Goal: Find specific page/section: Find specific page/section

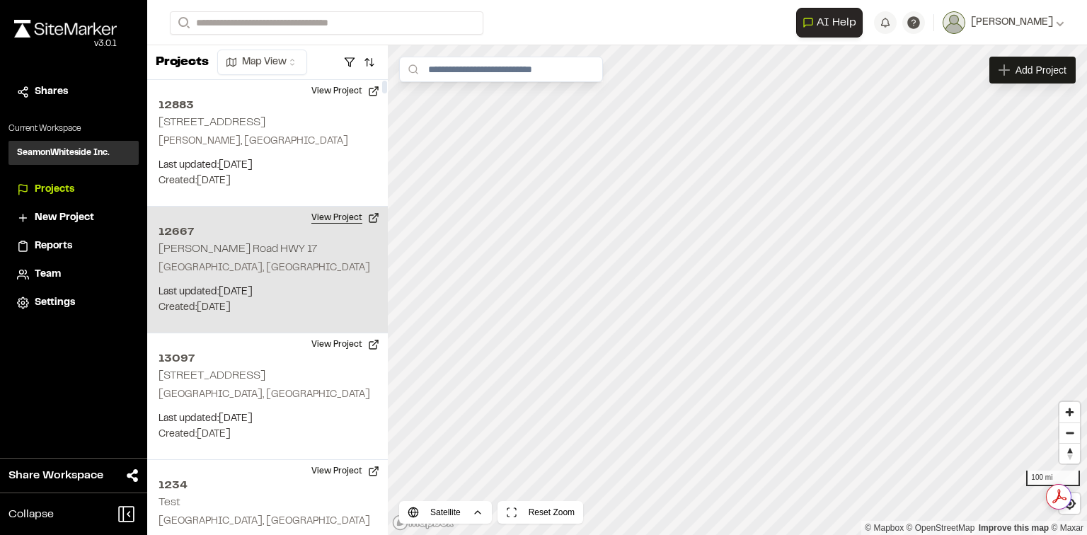
click at [343, 209] on button "View Project" at bounding box center [345, 218] width 85 height 23
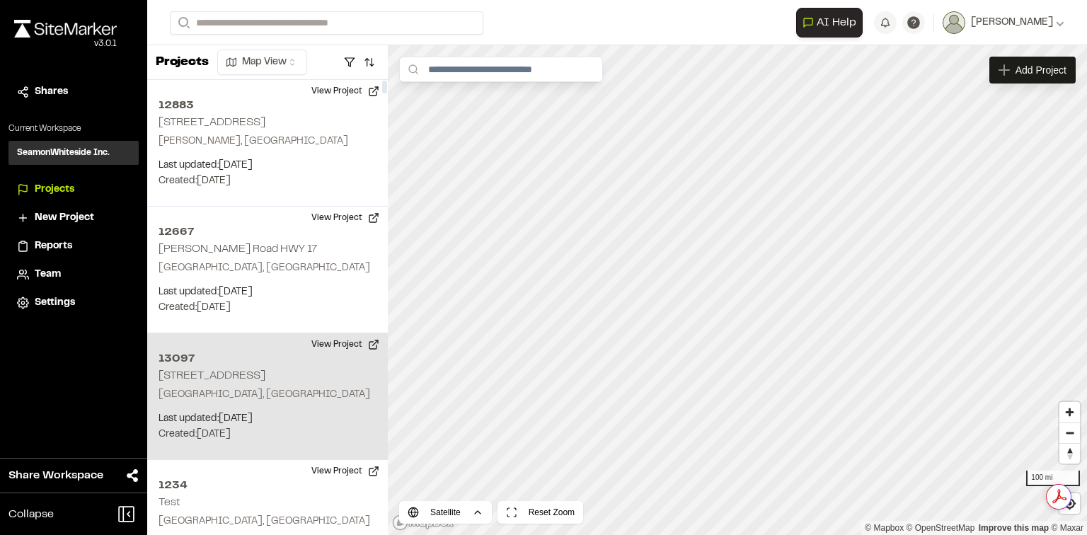
click at [281, 362] on h2 "13097" at bounding box center [267, 358] width 218 height 17
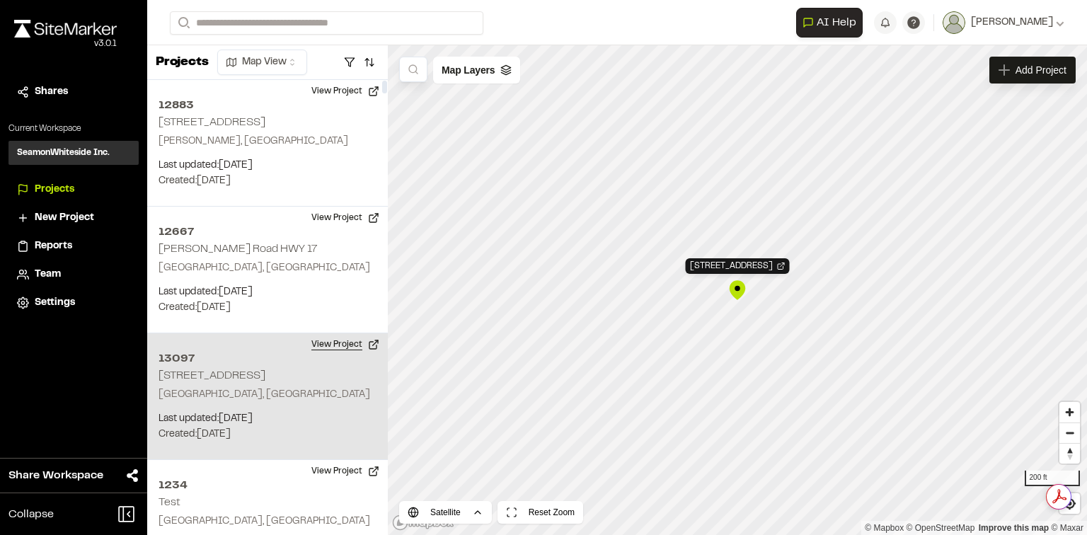
click at [340, 340] on button "View Project" at bounding box center [345, 344] width 85 height 23
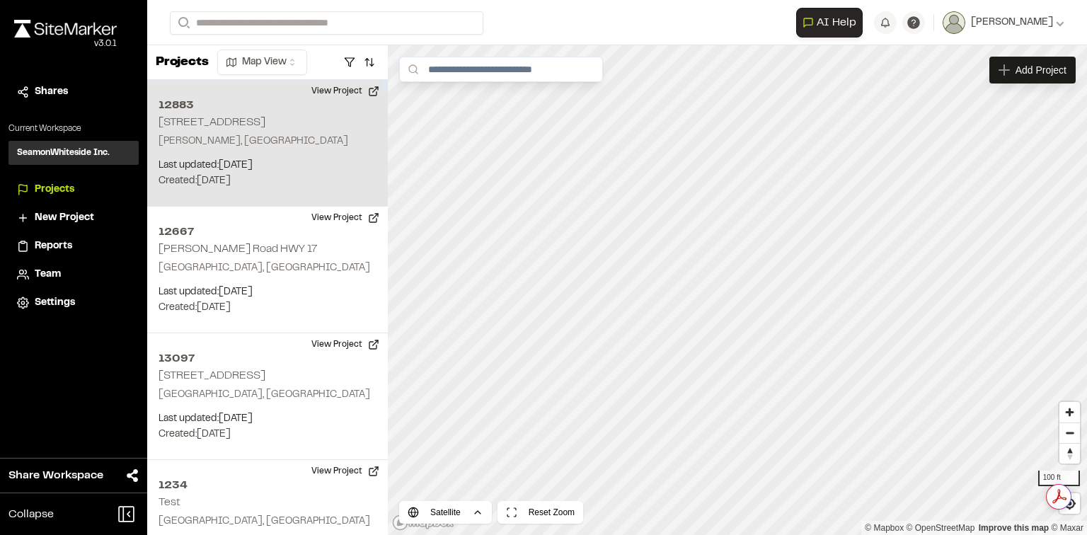
drag, startPoint x: 286, startPoint y: 236, endPoint x: 284, endPoint y: 166, distance: 70.0
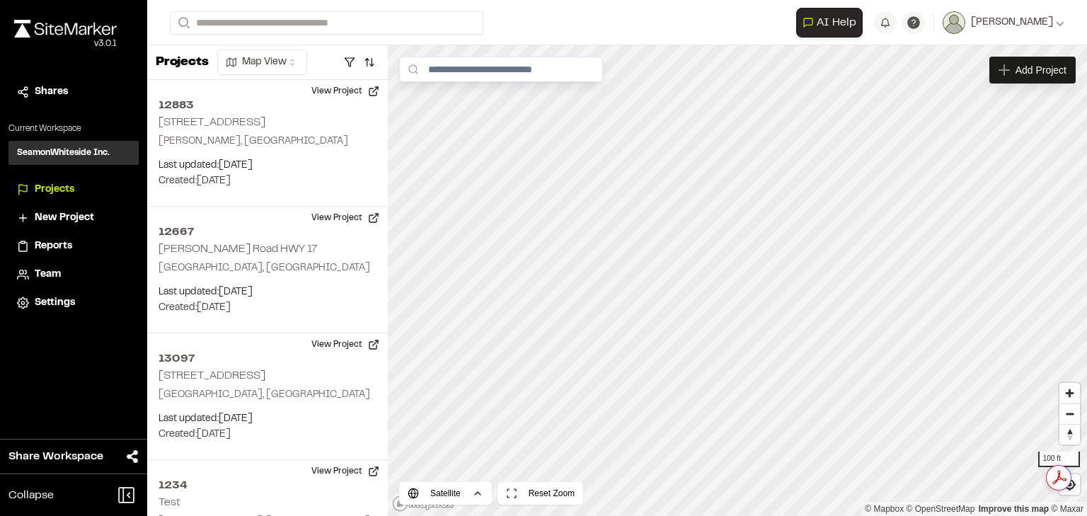
click at [58, 28] on img at bounding box center [65, 29] width 103 height 18
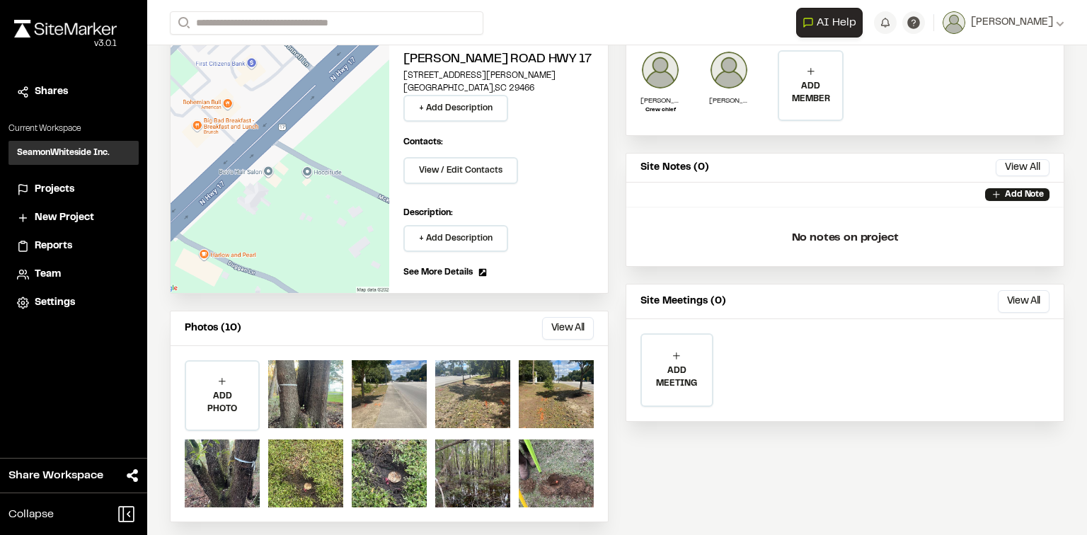
scroll to position [134, 0]
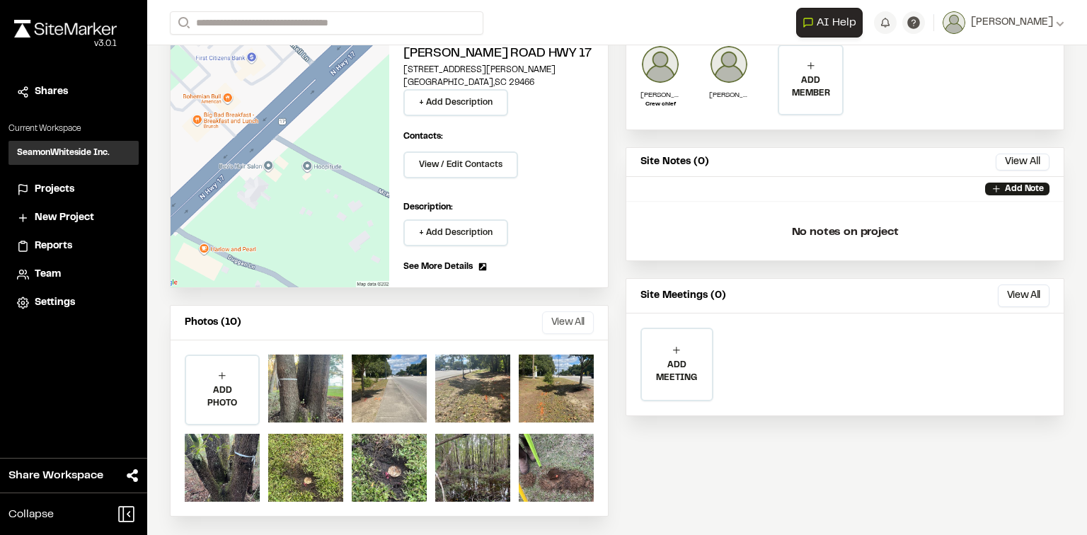
click at [560, 323] on button "View All" at bounding box center [568, 322] width 52 height 23
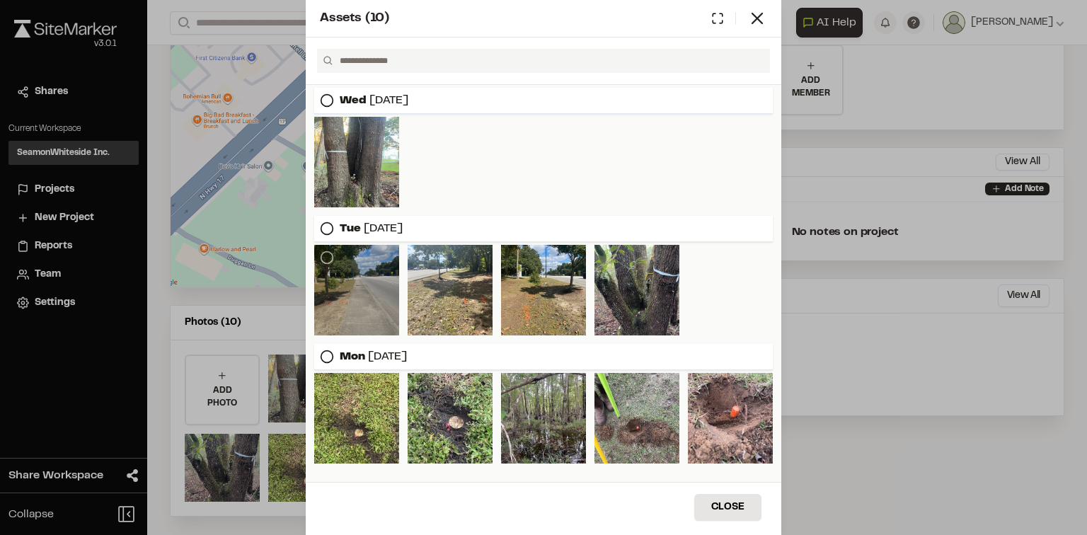
click at [334, 300] on div at bounding box center [356, 290] width 85 height 91
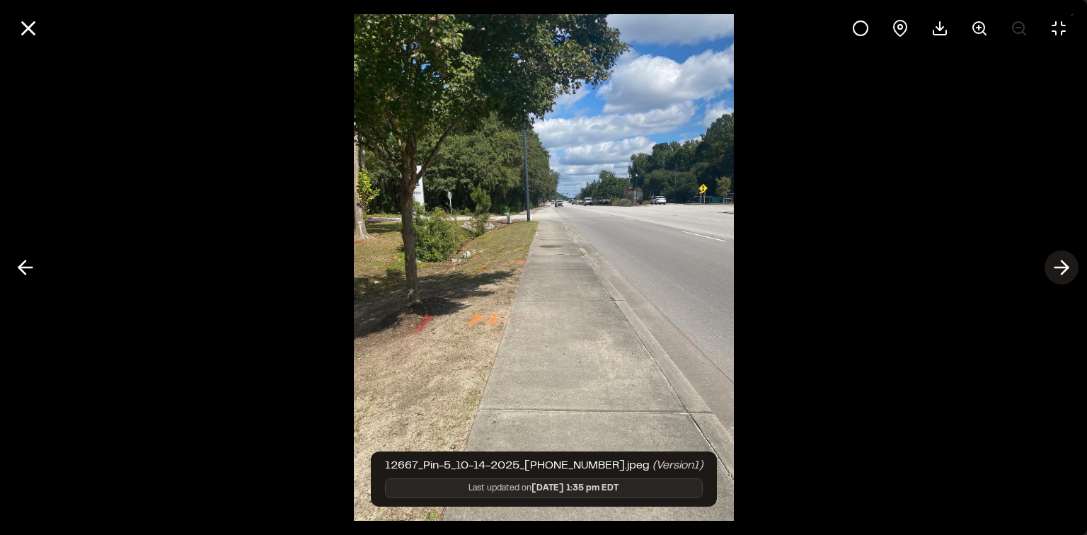
click at [1058, 261] on icon at bounding box center [1061, 267] width 23 height 24
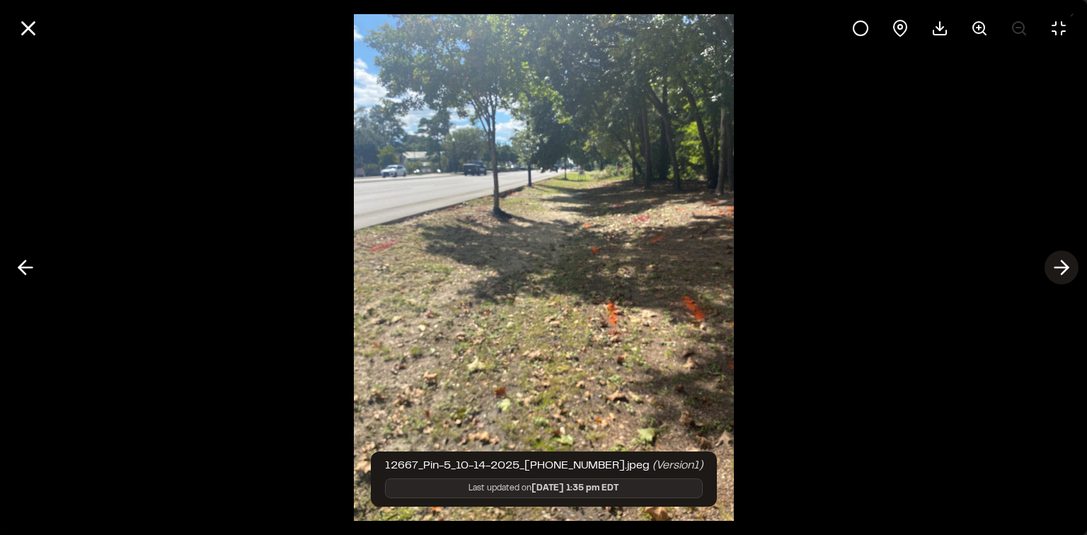
click at [1058, 261] on icon at bounding box center [1061, 267] width 23 height 24
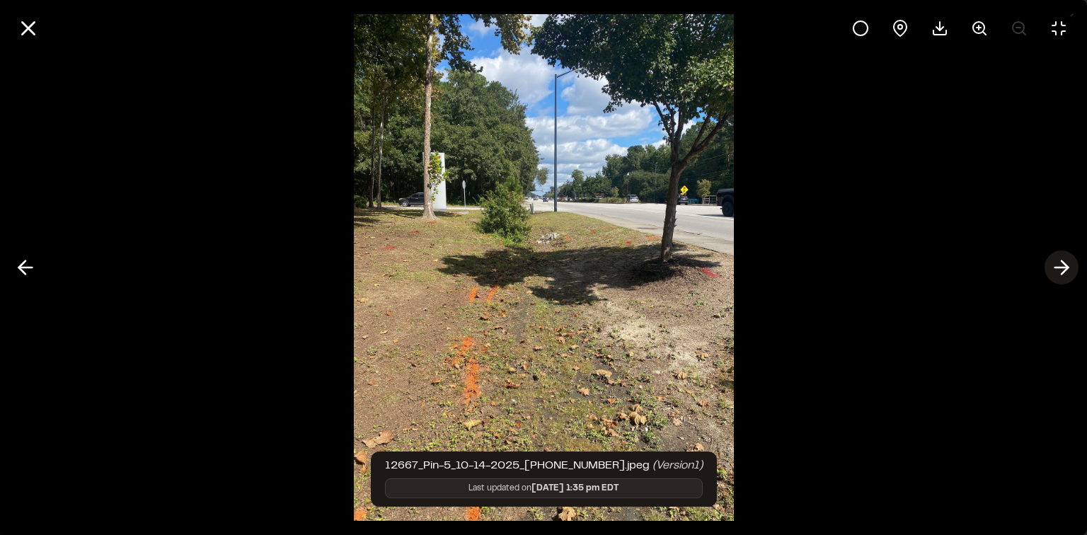
click at [1058, 260] on icon at bounding box center [1061, 267] width 23 height 24
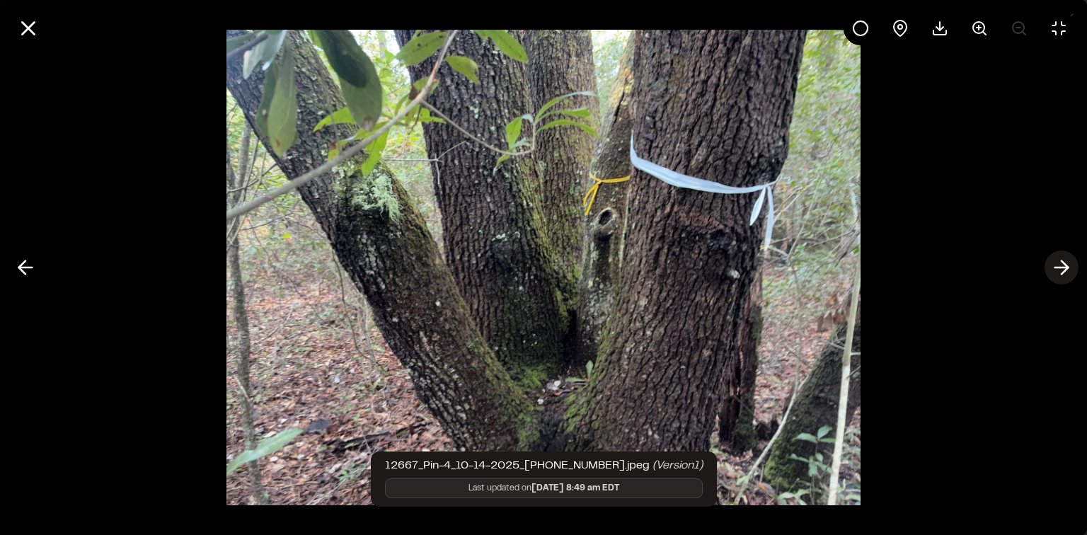
click at [1058, 260] on icon at bounding box center [1061, 267] width 23 height 24
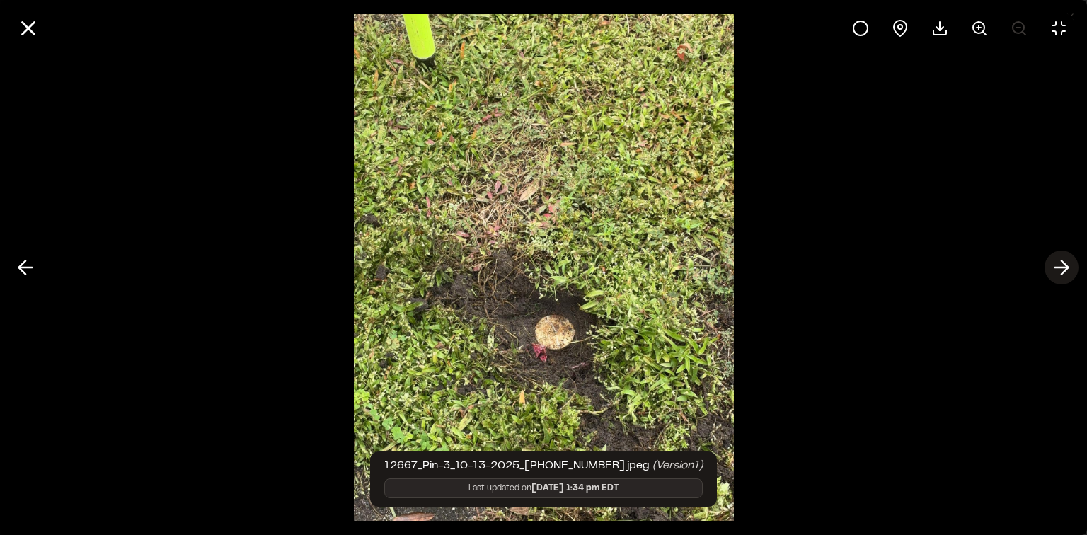
click at [1058, 260] on icon at bounding box center [1061, 267] width 23 height 24
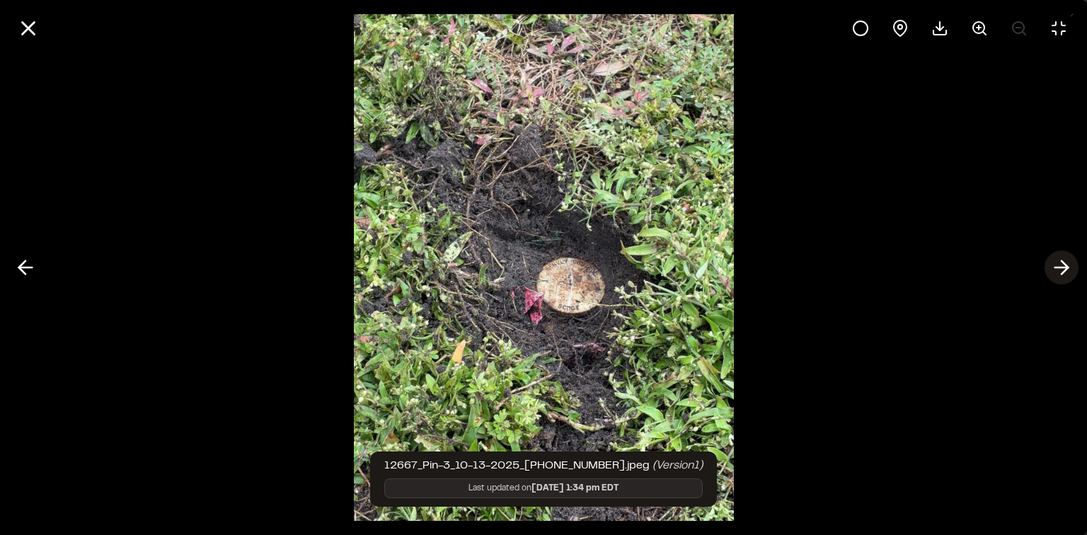
click at [1058, 260] on icon at bounding box center [1061, 267] width 23 height 24
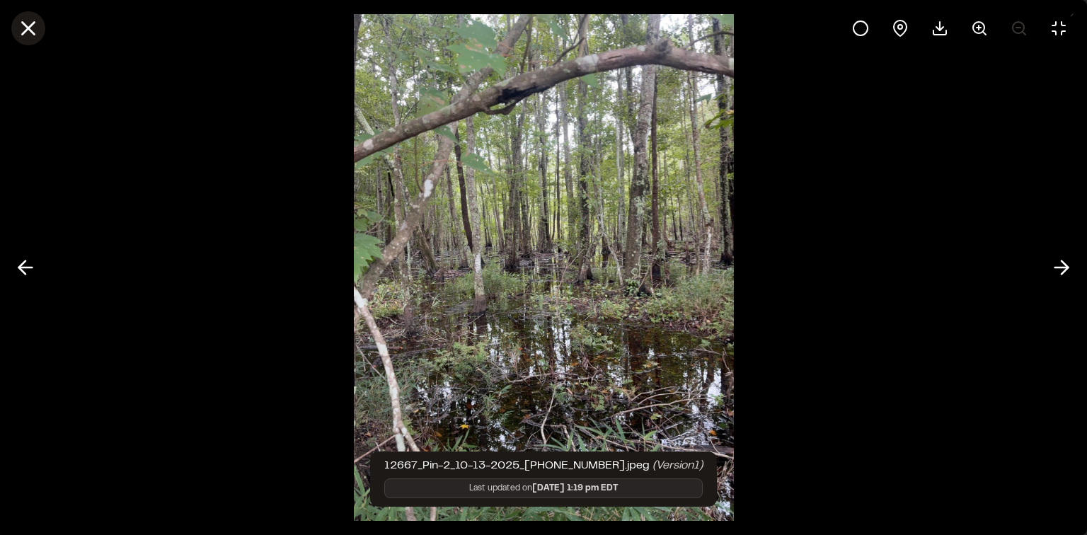
click at [33, 37] on icon at bounding box center [28, 28] width 24 height 24
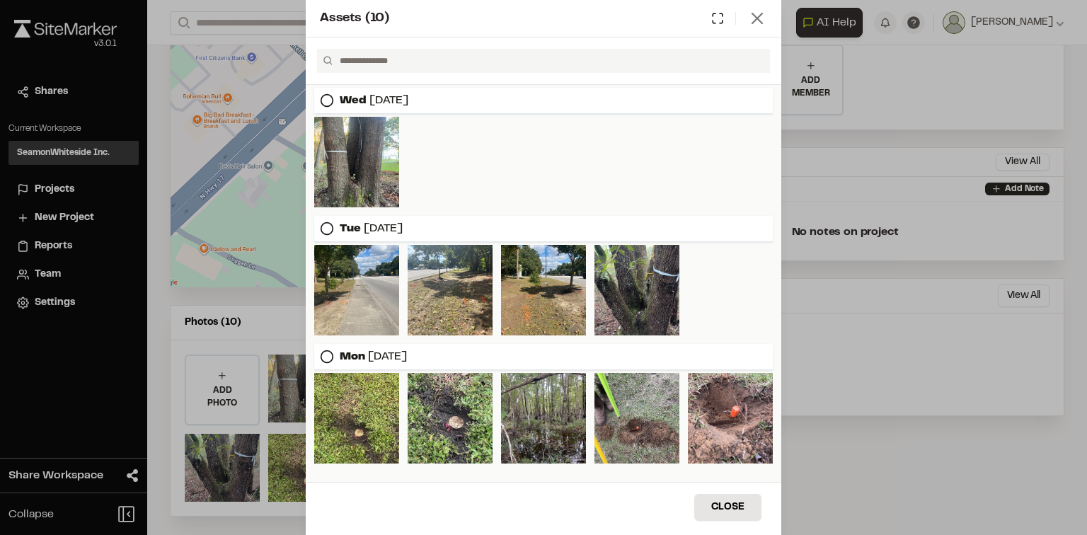
click at [760, 20] on icon at bounding box center [757, 18] width 20 height 20
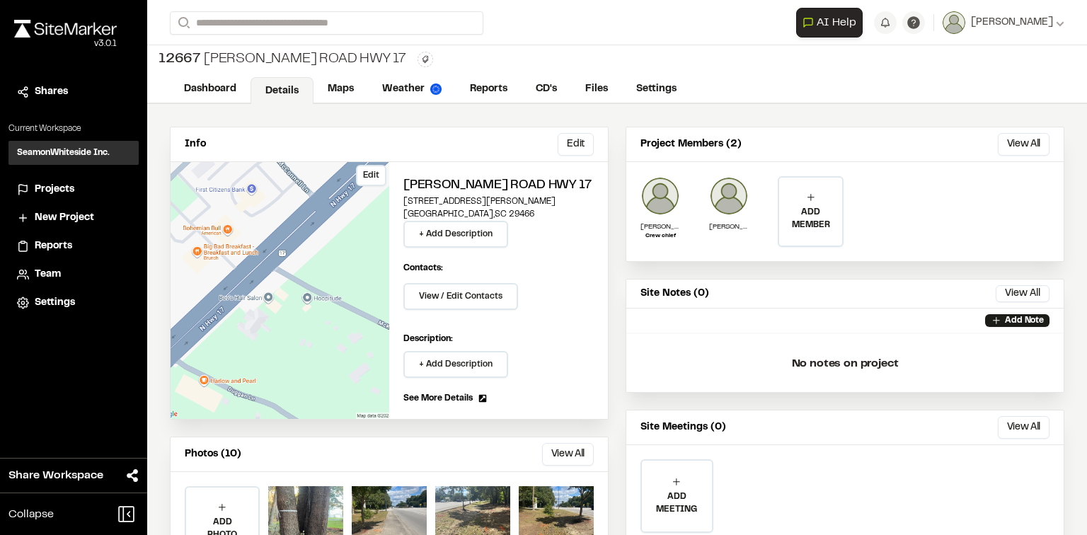
scroll to position [0, 0]
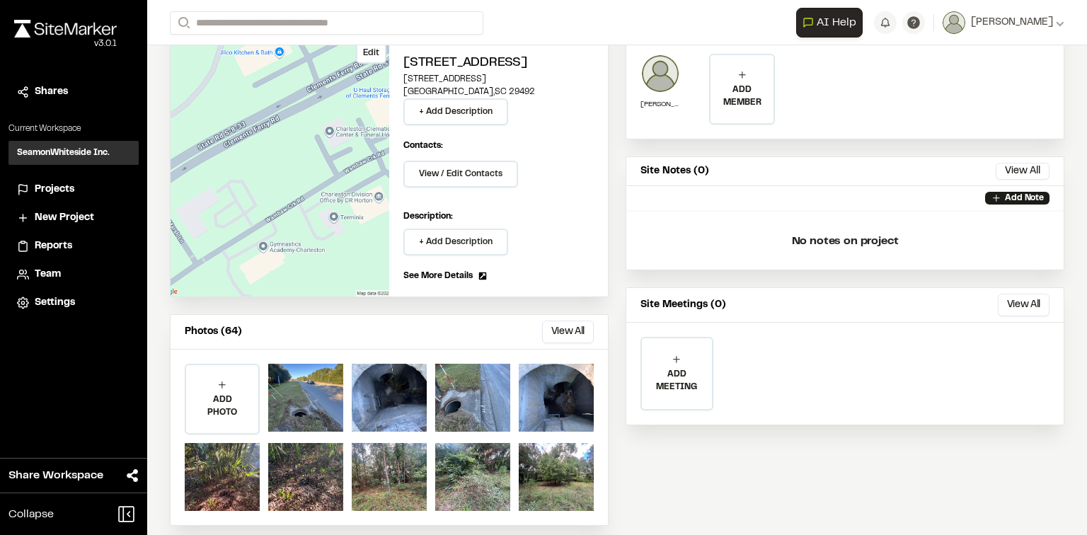
scroll to position [134, 0]
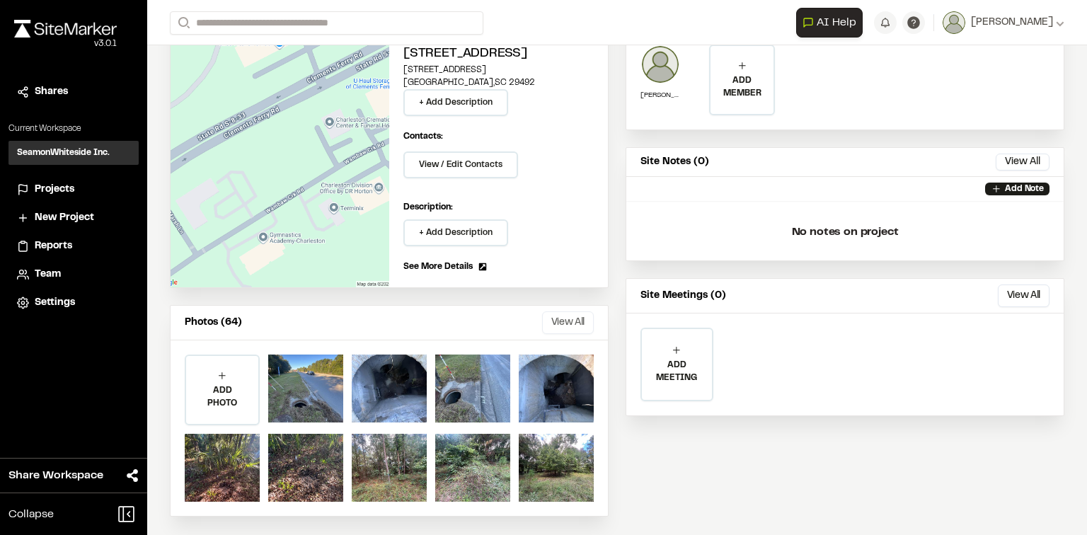
click at [563, 319] on button "View All" at bounding box center [568, 322] width 52 height 23
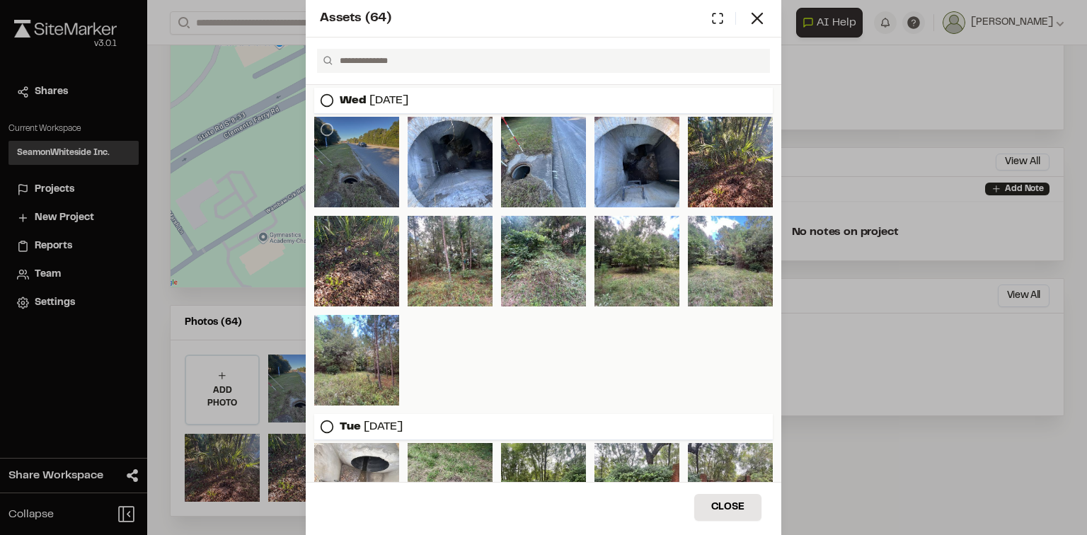
click at [363, 153] on div at bounding box center [356, 162] width 85 height 91
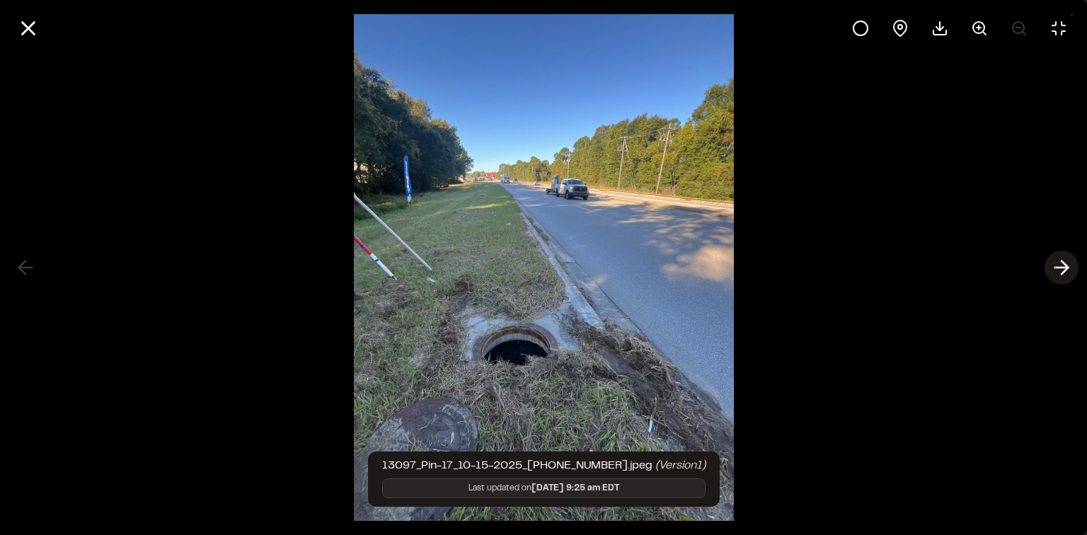
click at [1058, 260] on icon at bounding box center [1061, 267] width 23 height 24
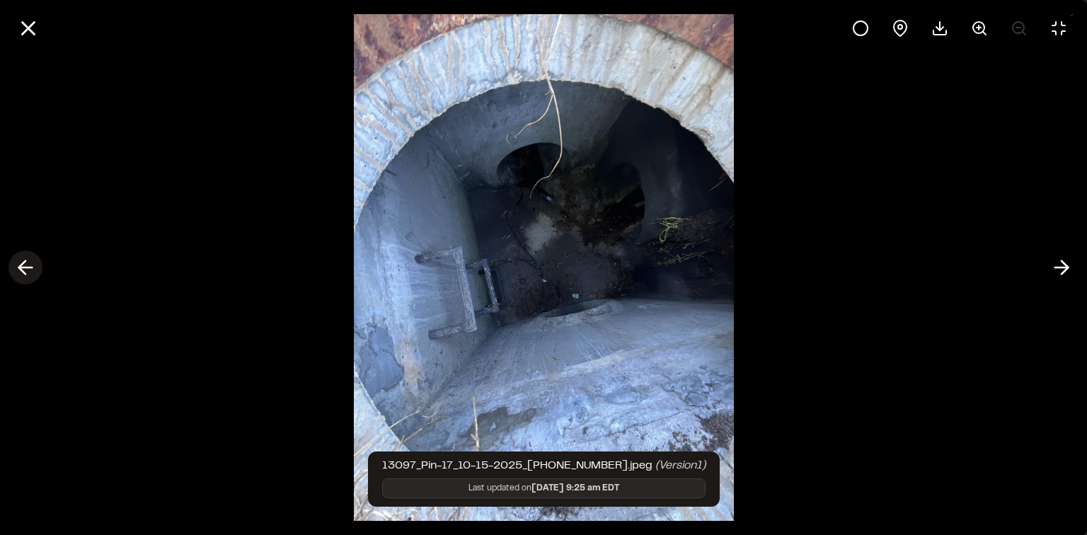
click at [29, 257] on icon at bounding box center [25, 267] width 23 height 24
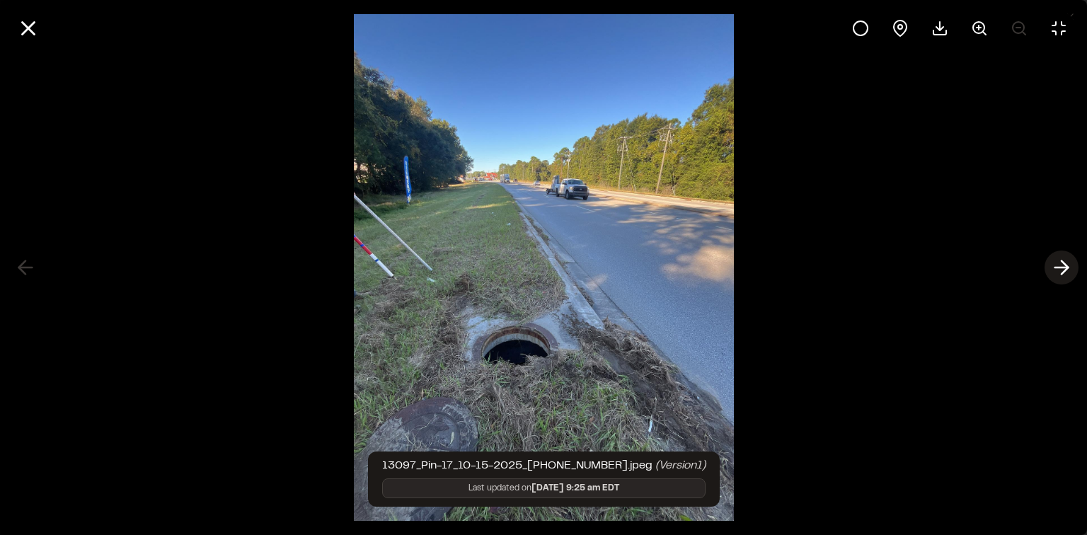
click at [1064, 262] on icon at bounding box center [1061, 267] width 23 height 24
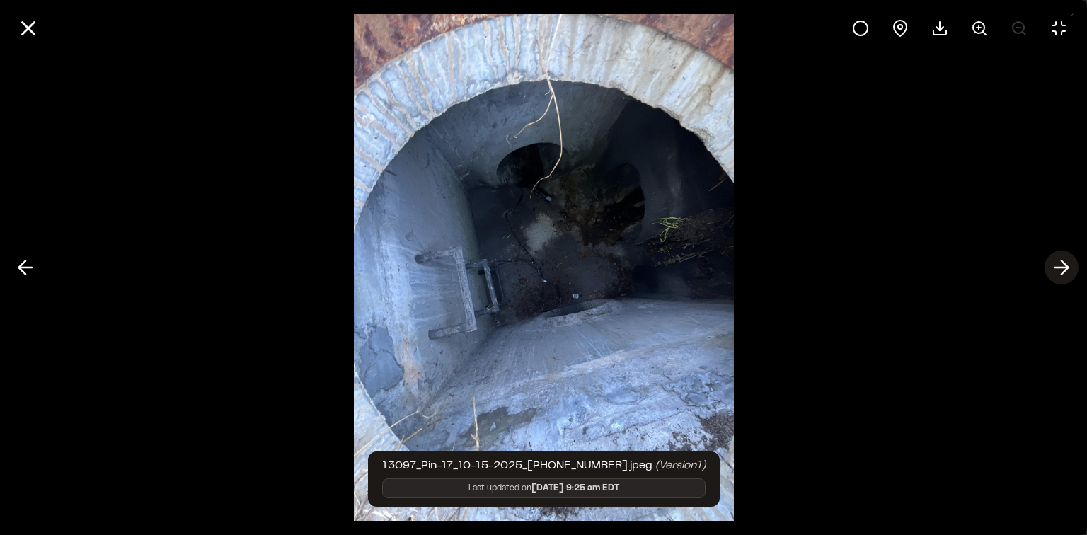
click at [1070, 265] on icon at bounding box center [1061, 267] width 23 height 24
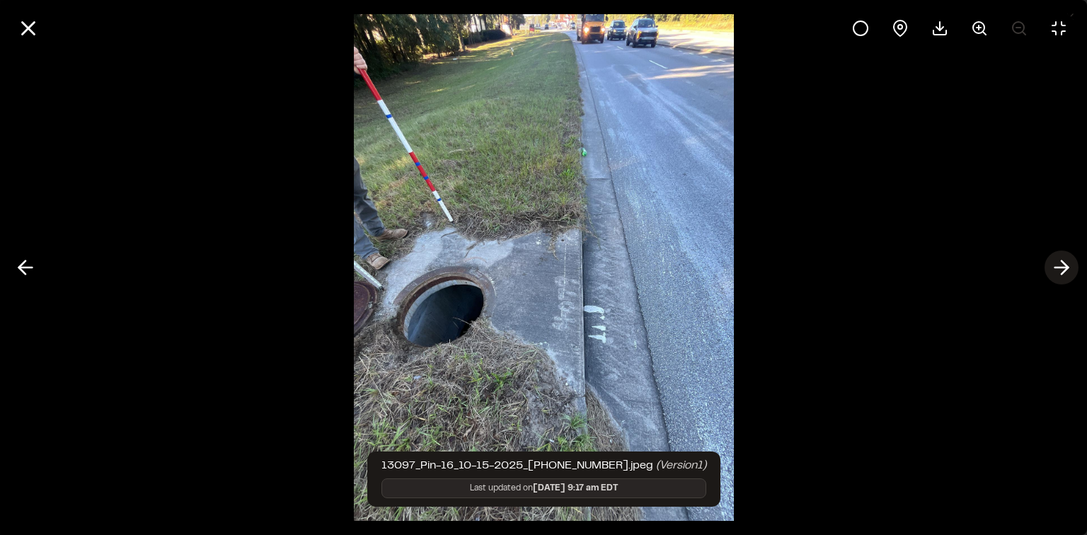
click at [1058, 269] on icon at bounding box center [1061, 267] width 23 height 24
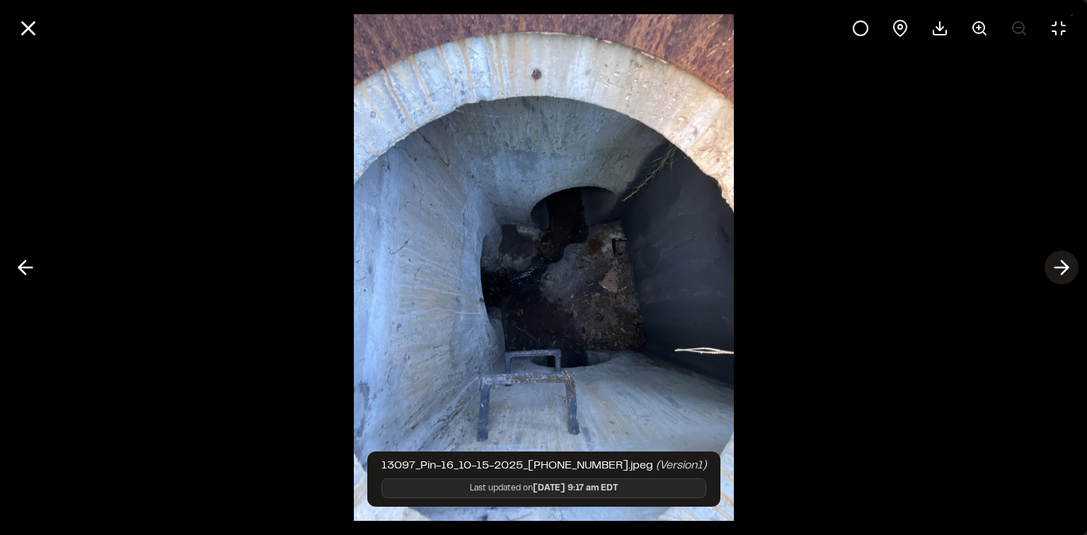
click at [1048, 271] on button at bounding box center [1061, 267] width 34 height 34
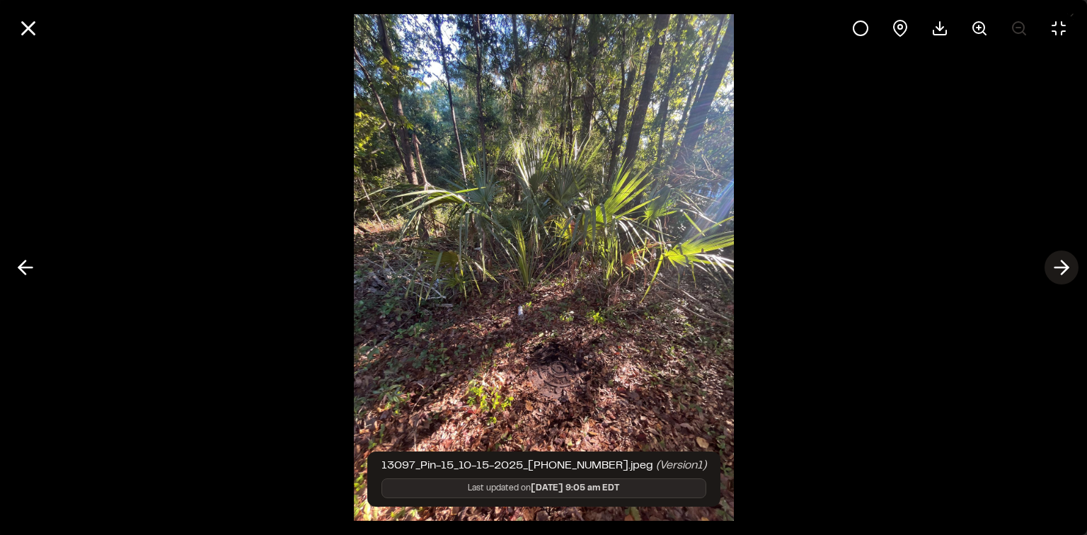
click at [1048, 271] on button at bounding box center [1061, 267] width 34 height 34
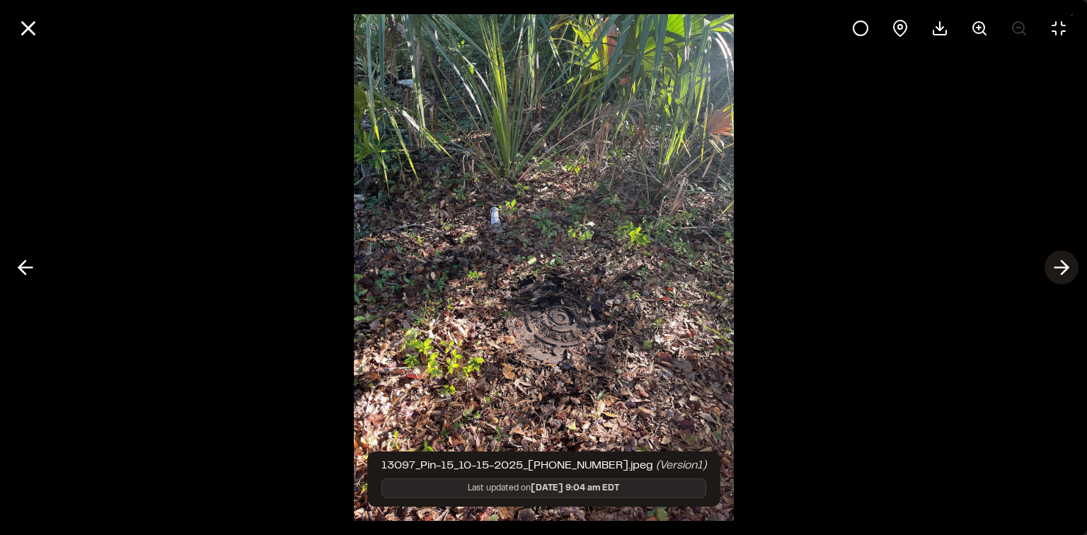
click at [1048, 271] on button at bounding box center [1061, 267] width 34 height 34
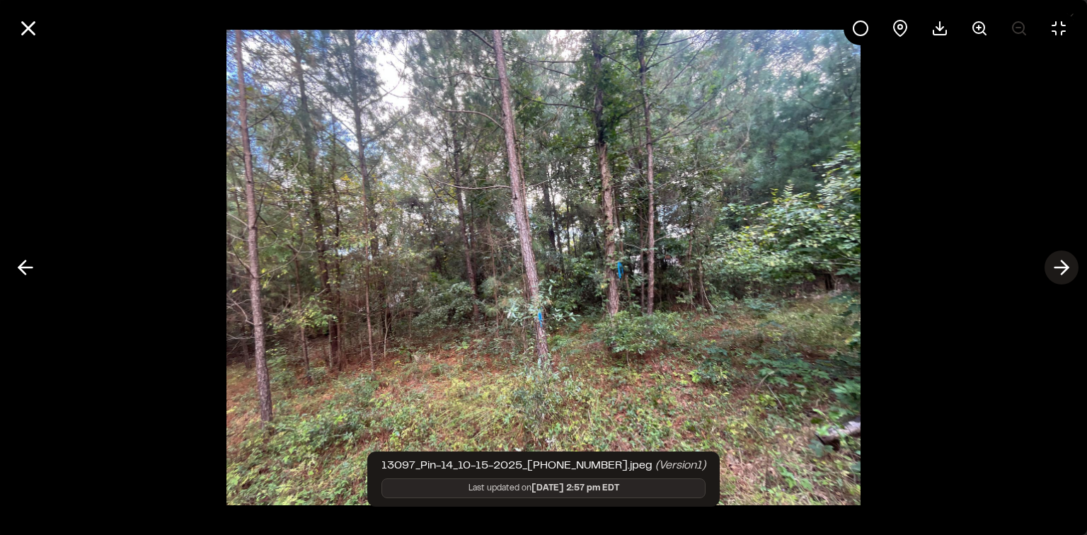
click at [1048, 271] on button at bounding box center [1061, 267] width 34 height 34
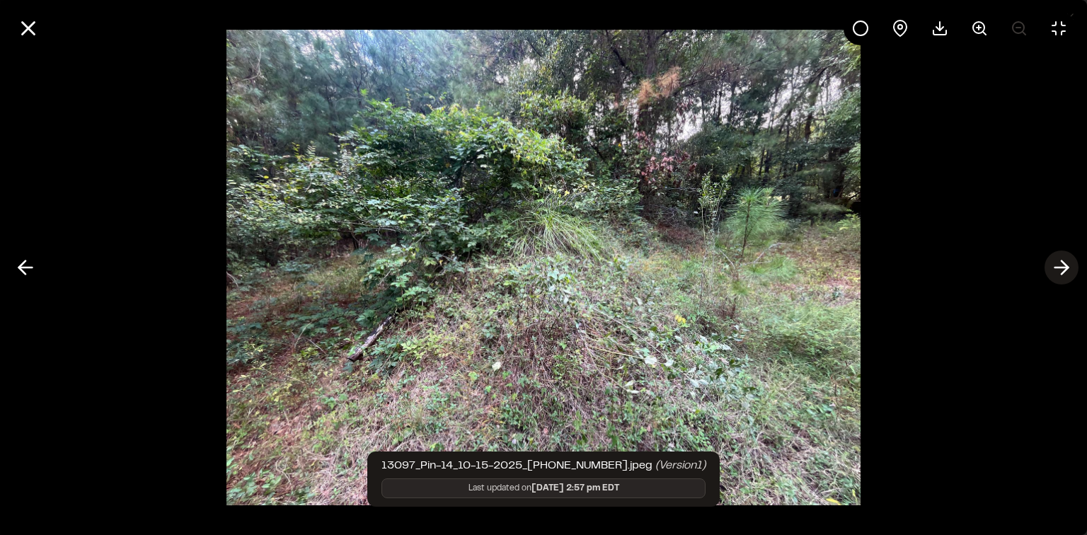
click at [1048, 271] on button at bounding box center [1061, 267] width 34 height 34
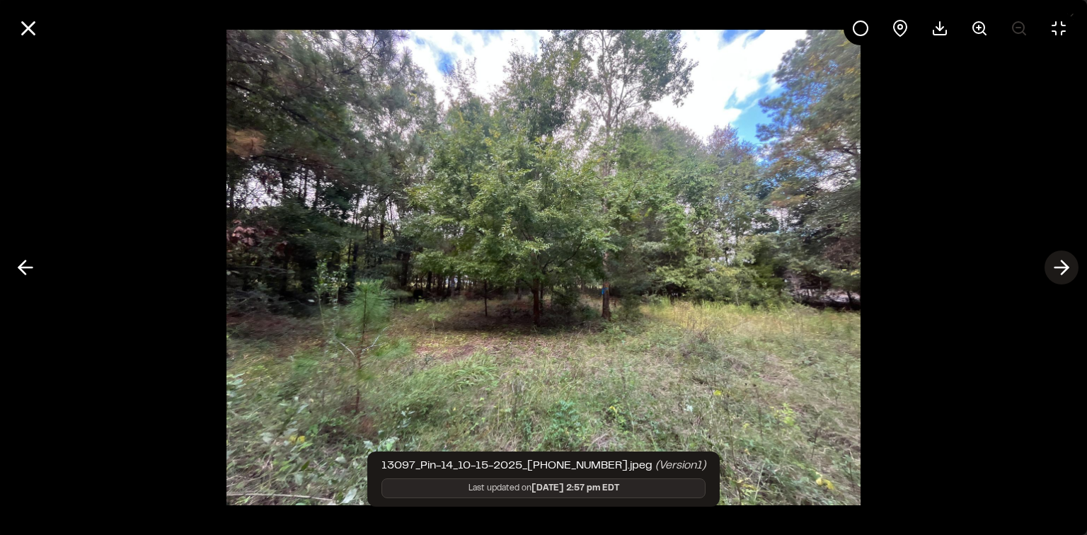
click at [1047, 270] on button at bounding box center [1061, 267] width 34 height 34
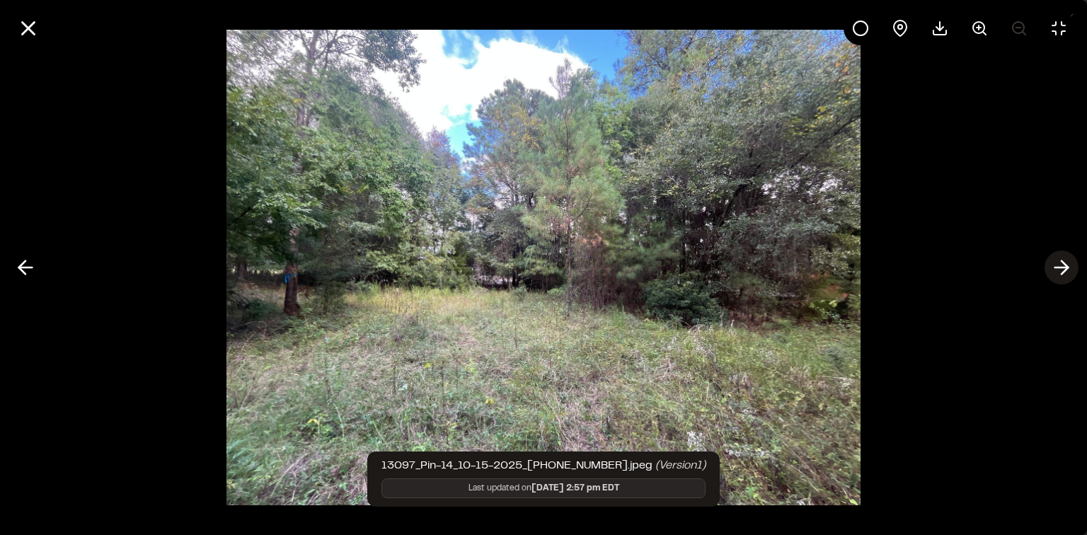
click at [1047, 270] on button at bounding box center [1061, 267] width 34 height 34
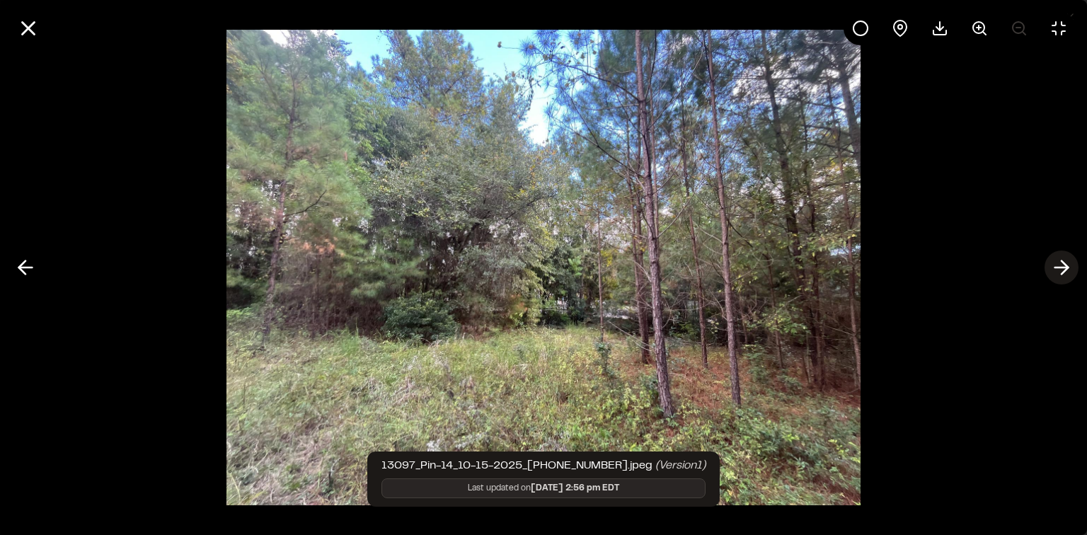
click at [1047, 270] on button at bounding box center [1061, 267] width 34 height 34
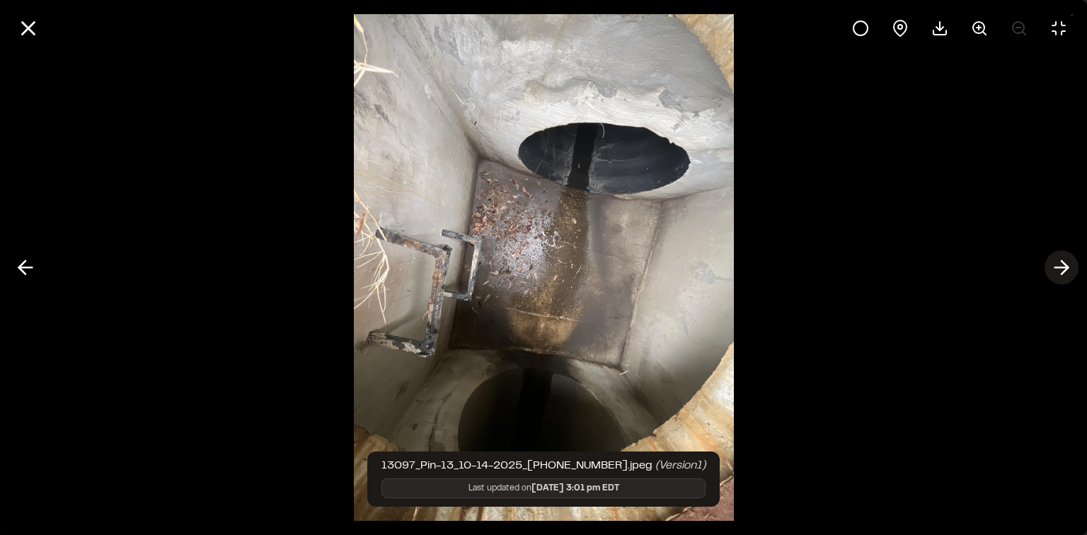
click at [1047, 270] on button at bounding box center [1061, 267] width 34 height 34
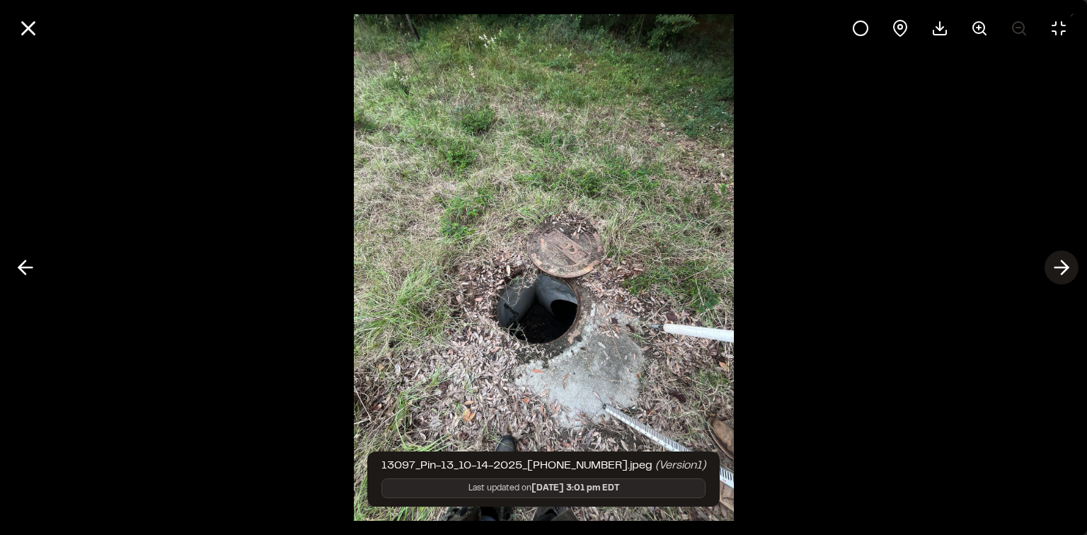
click at [1047, 270] on button at bounding box center [1061, 267] width 34 height 34
